Goal: Navigation & Orientation: Find specific page/section

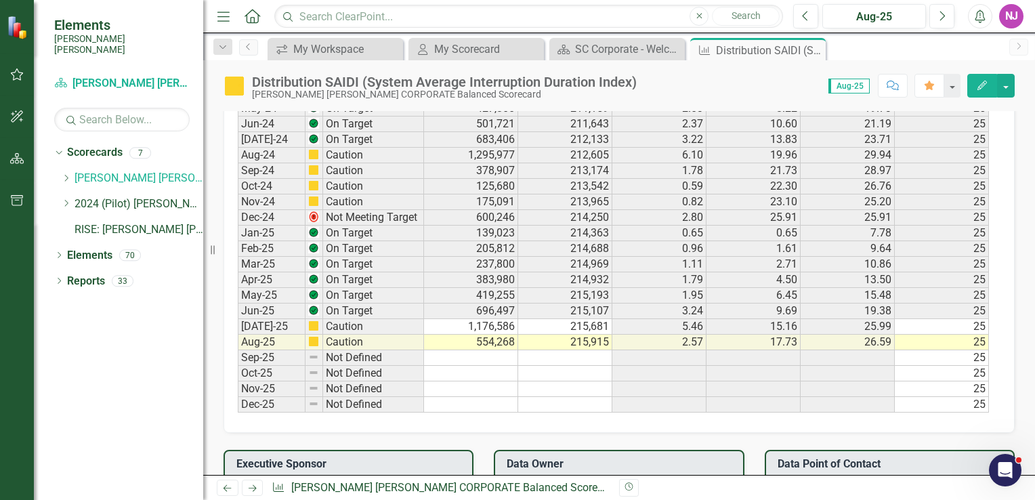
scroll to position [1084, 0]
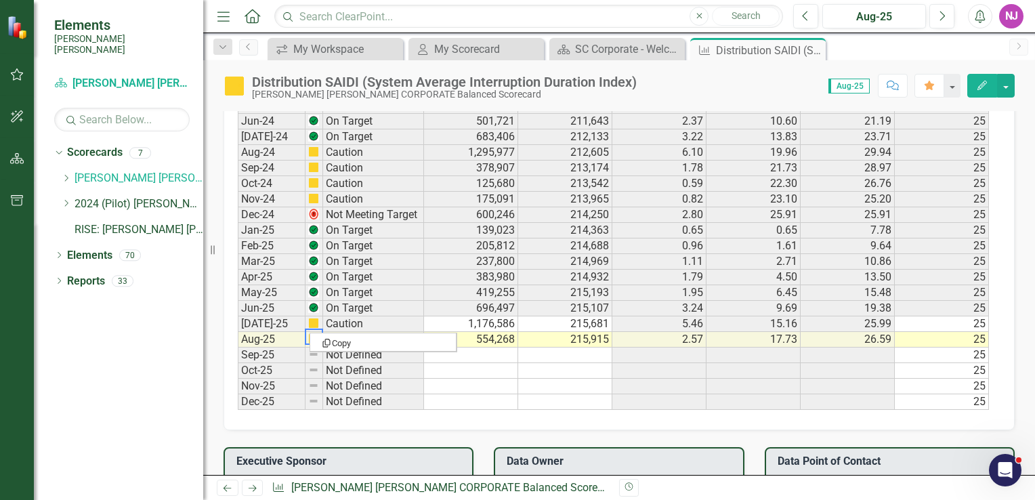
click at [313, 333] on img at bounding box center [313, 338] width 11 height 11
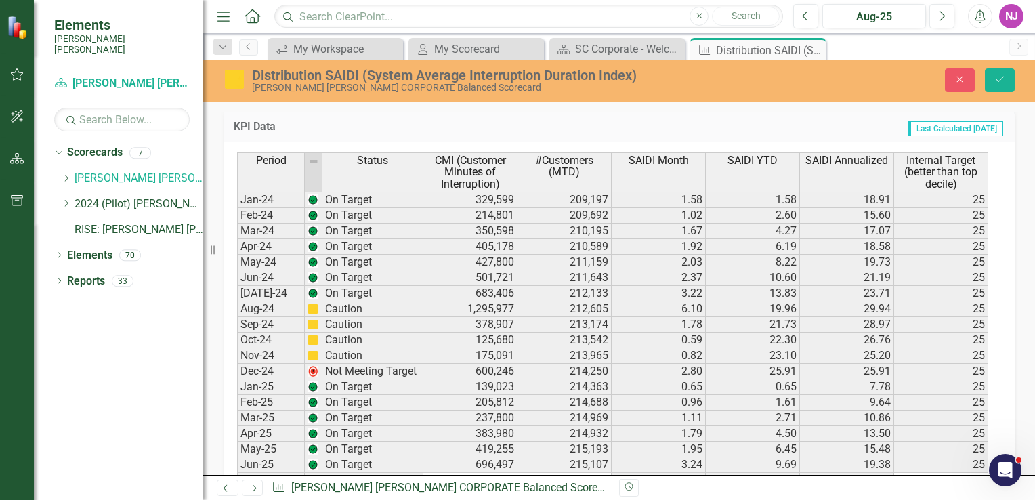
scroll to position [875, 0]
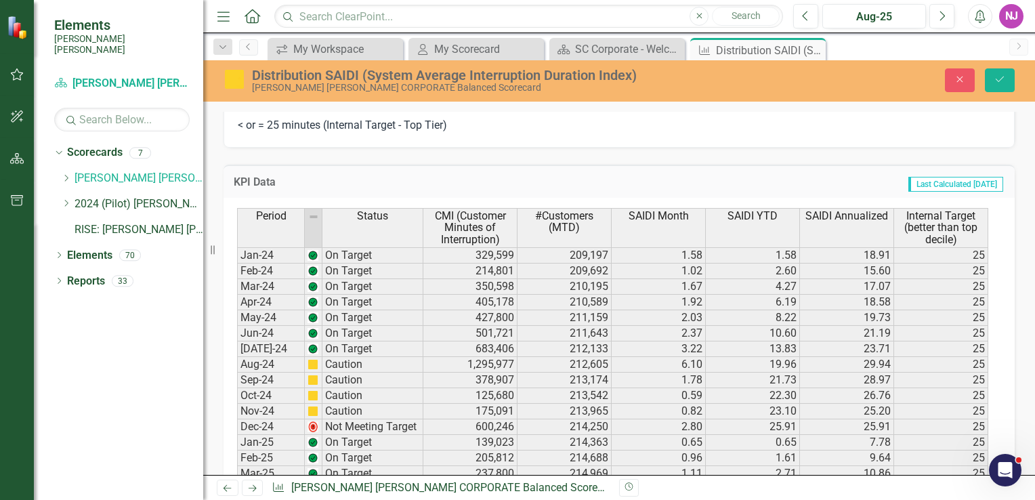
click at [0, 0] on icon "Close" at bounding box center [0, 0] width 0 height 0
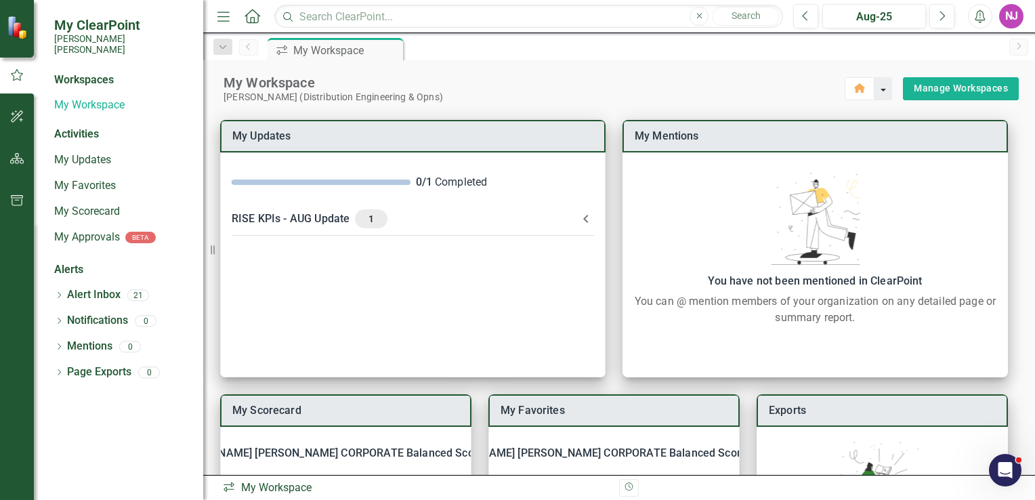
click at [875, 90] on button "button" at bounding box center [884, 88] width 18 height 23
click at [711, 96] on div "[PERSON_NAME] (Distribution Engineering & Opns)" at bounding box center [535, 97] width 623 height 12
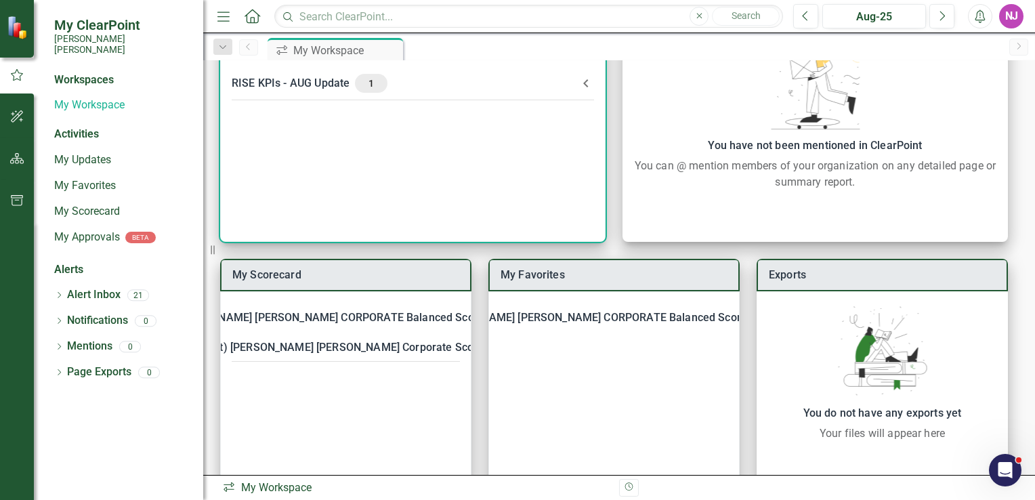
scroll to position [163, 0]
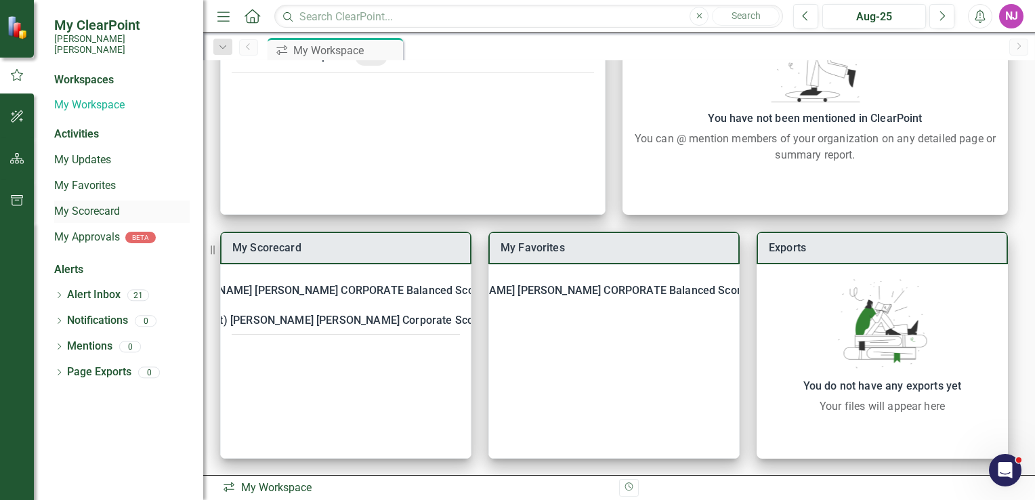
click at [75, 204] on link "My Scorecard" at bounding box center [121, 212] width 135 height 16
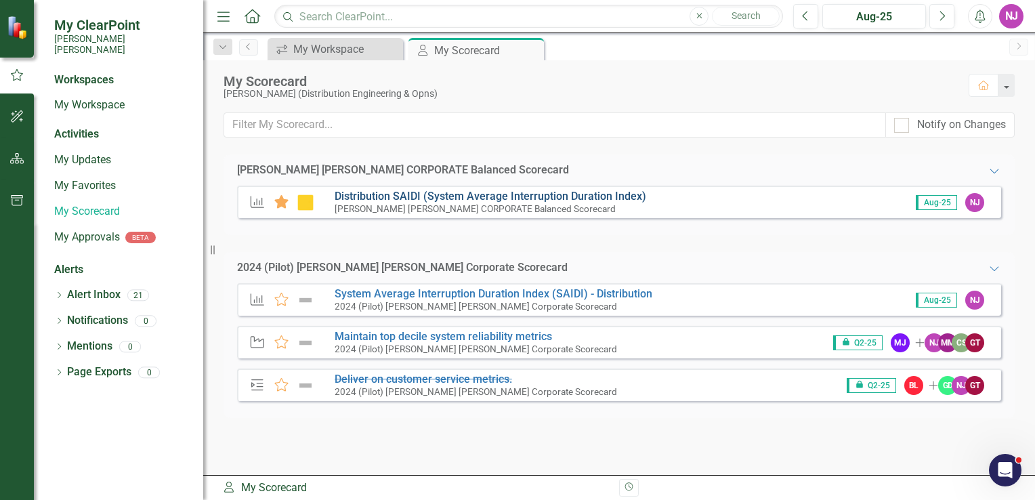
click at [400, 196] on link "Distribution SAIDI (System Average Interruption Duration Index)" at bounding box center [491, 196] width 312 height 13
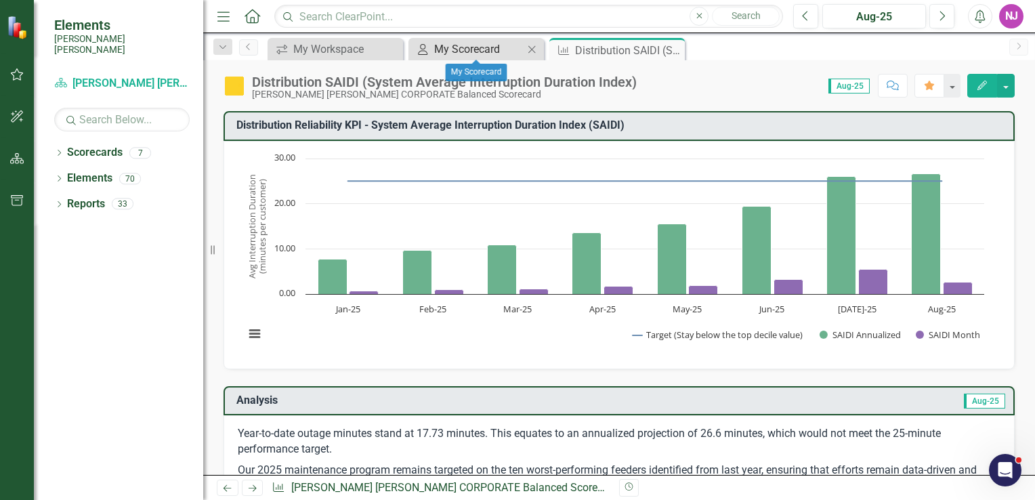
click at [482, 48] on div "My Scorecard" at bounding box center [478, 49] width 89 height 17
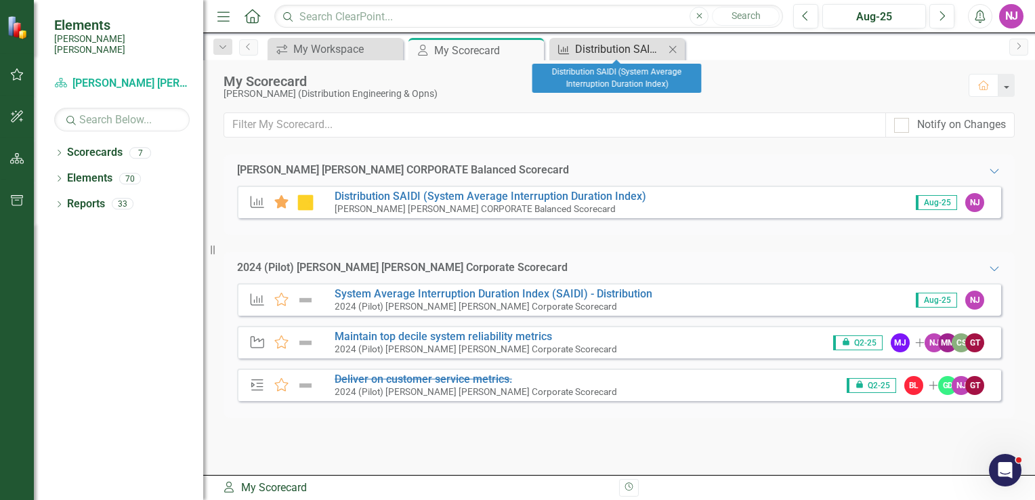
click at [623, 50] on div "Distribution SAIDI (System Average Interruption Duration Index)" at bounding box center [619, 49] width 89 height 17
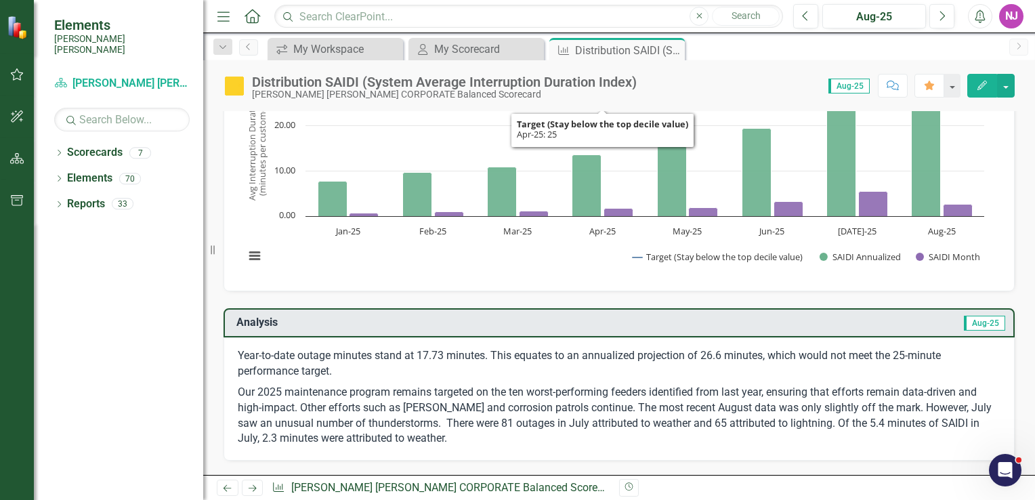
scroll to position [68, 0]
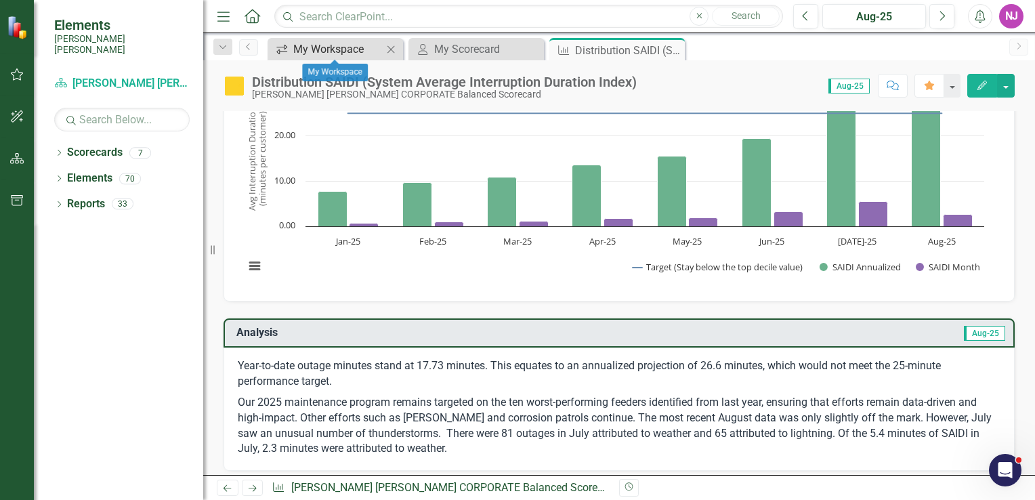
click at [329, 48] on div "My Workspace" at bounding box center [337, 49] width 89 height 17
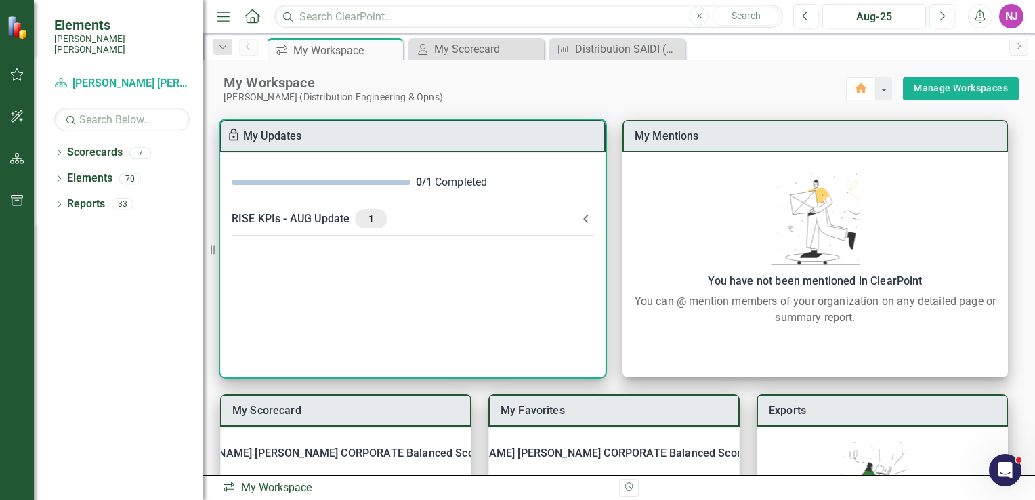
click at [376, 222] on span "1" at bounding box center [371, 219] width 22 height 12
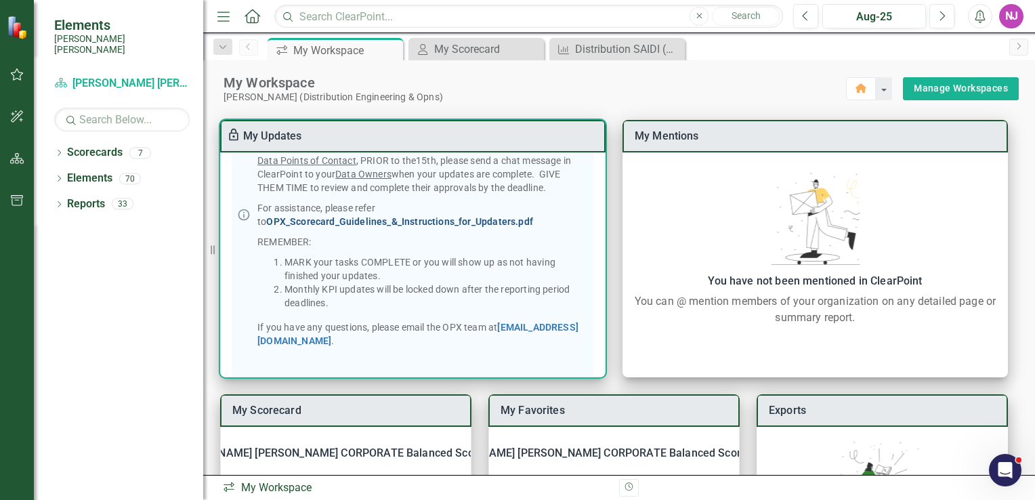
scroll to position [289, 0]
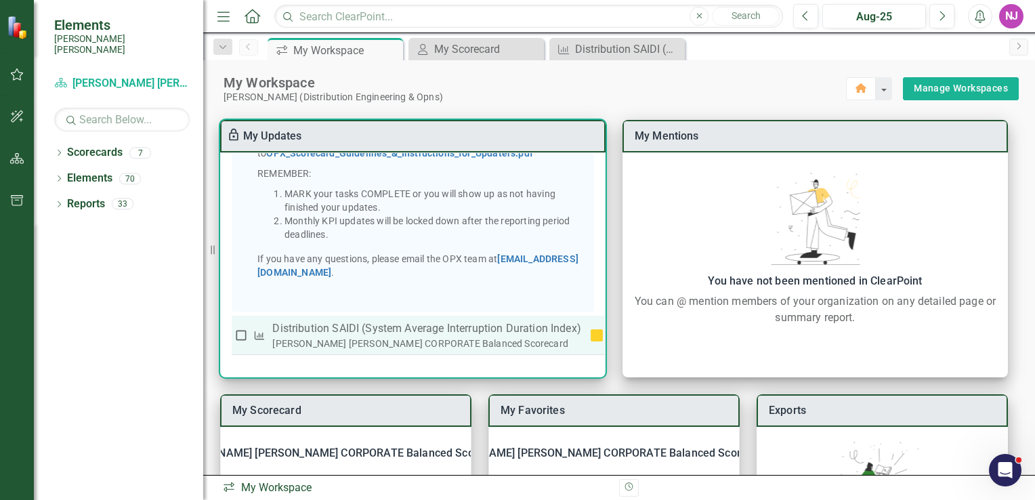
drag, startPoint x: 238, startPoint y: 332, endPoint x: 266, endPoint y: 334, distance: 28.5
click at [238, 332] on input "checkbox" at bounding box center [241, 336] width 14 height 14
checkbox input "true"
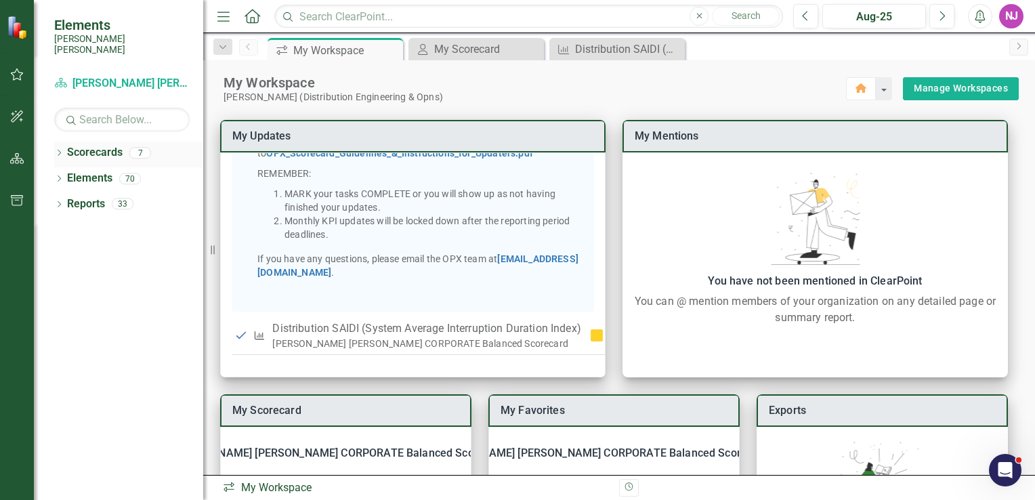
click at [57, 150] on icon "Dropdown" at bounding box center [58, 153] width 9 height 7
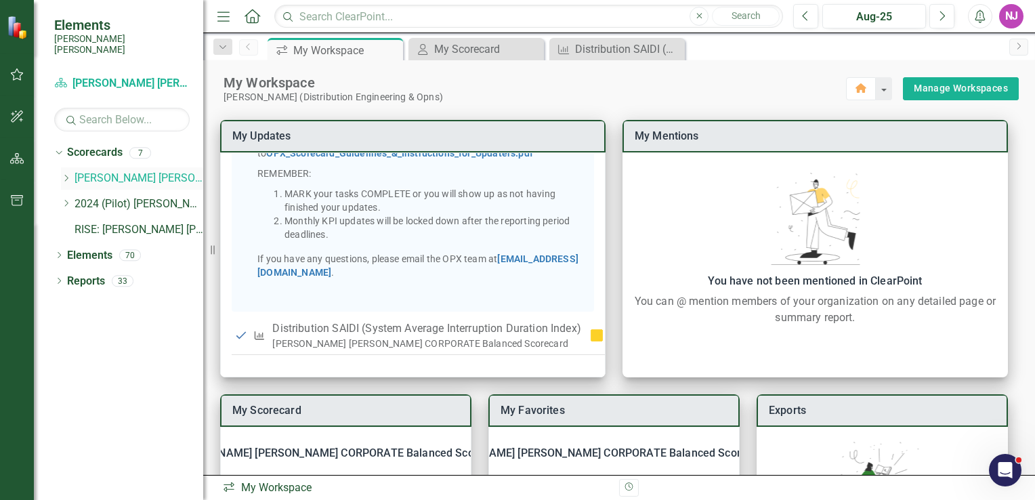
click at [111, 171] on link "[PERSON_NAME] [PERSON_NAME] CORPORATE Balanced Scorecard" at bounding box center [139, 179] width 129 height 16
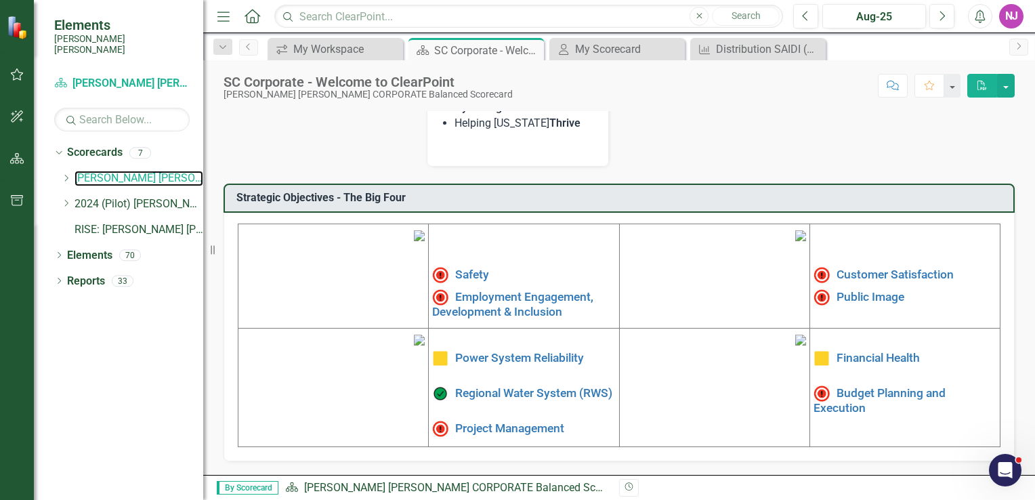
scroll to position [415, 0]
click at [528, 351] on link "Power System Reliability" at bounding box center [519, 358] width 129 height 14
